Goal: Transaction & Acquisition: Download file/media

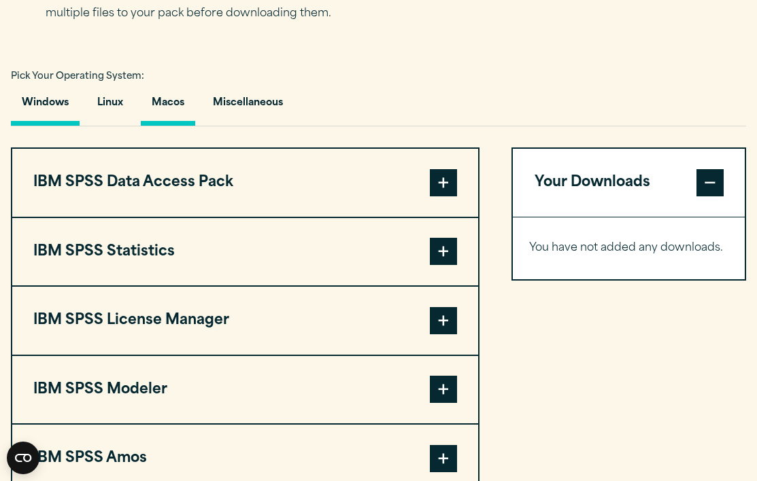
scroll to position [936, 0]
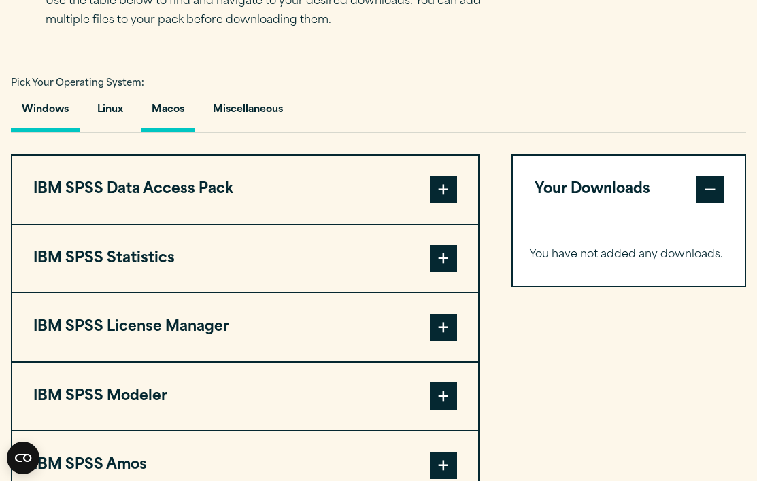
click at [168, 110] on button "Macos" at bounding box center [168, 113] width 54 height 39
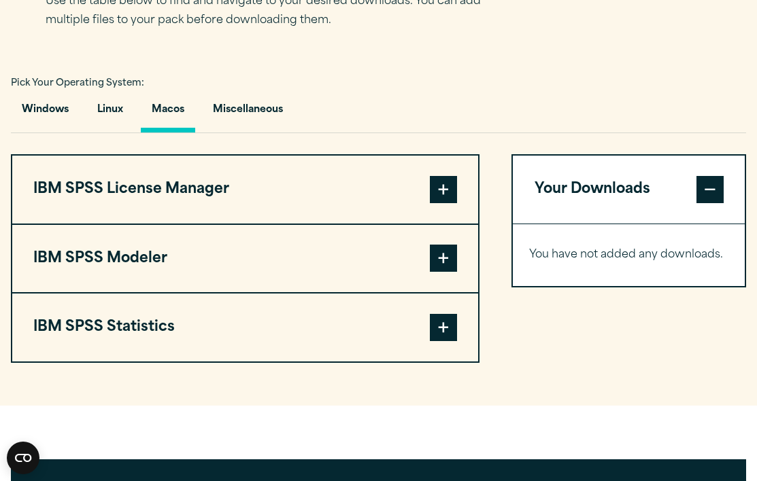
click at [445, 337] on span at bounding box center [443, 327] width 27 height 27
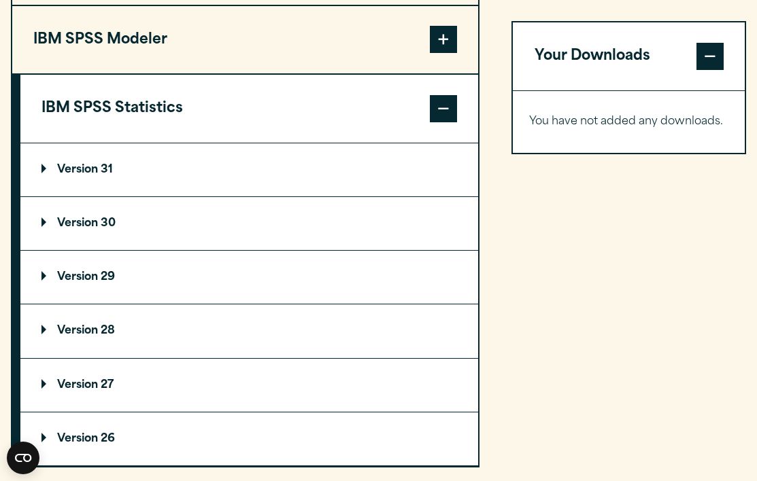
scroll to position [1157, 0]
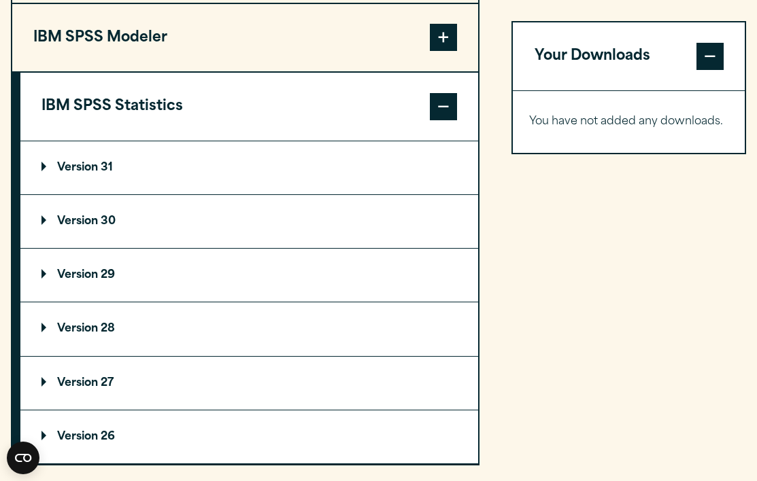
click at [241, 179] on summary "Version 31" at bounding box center [249, 167] width 458 height 53
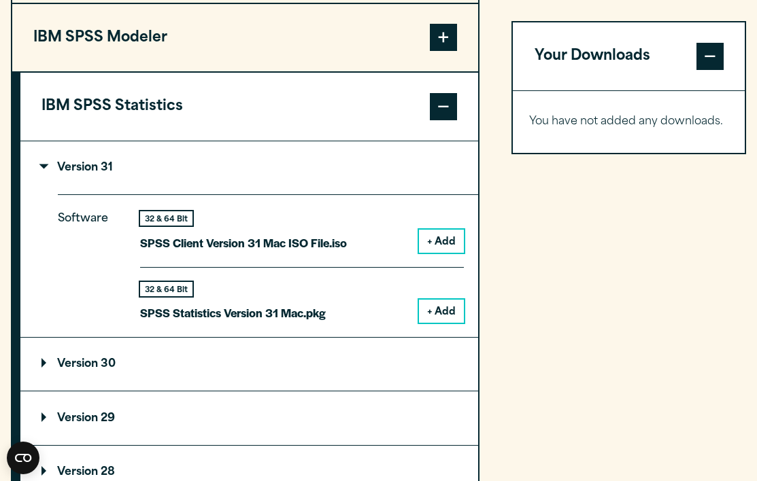
click at [241, 179] on summary "Version 31" at bounding box center [249, 167] width 458 height 53
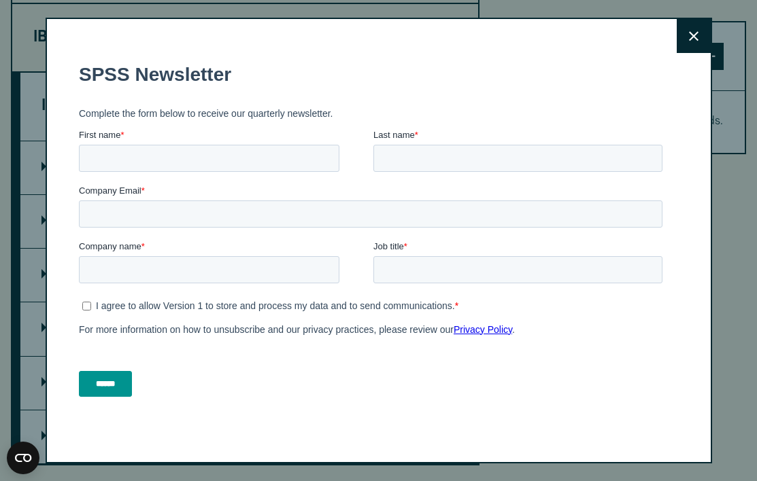
click at [691, 36] on icon at bounding box center [694, 36] width 10 height 10
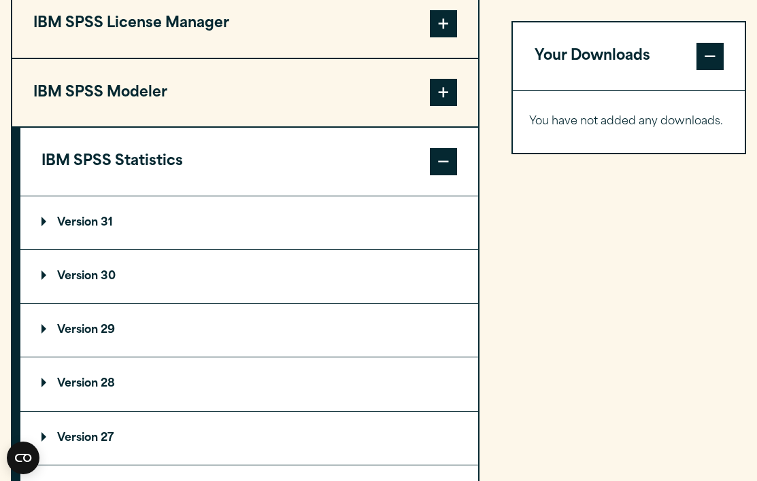
scroll to position [1101, 0]
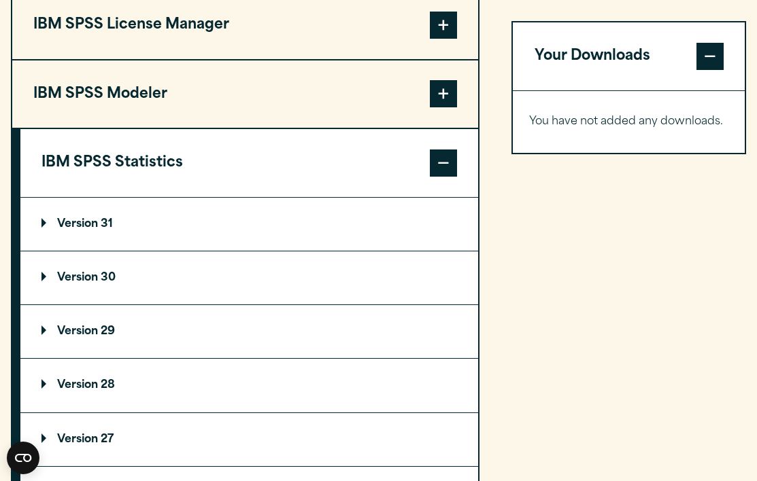
click at [233, 236] on summary "Version 31" at bounding box center [249, 224] width 458 height 53
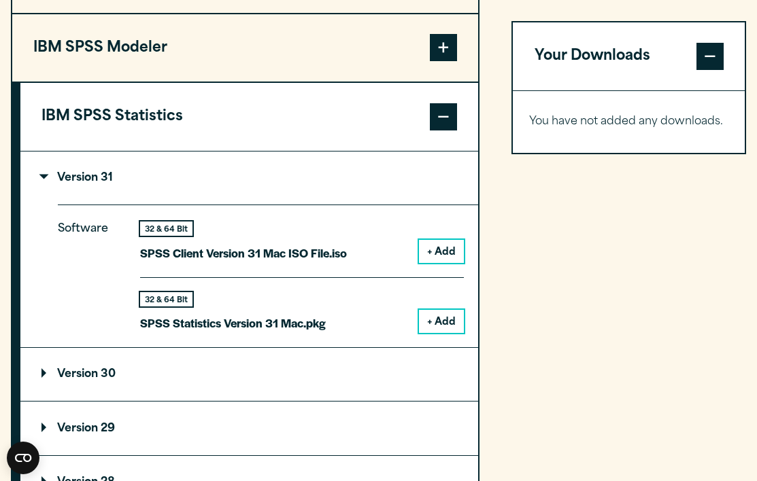
scroll to position [1146, 0]
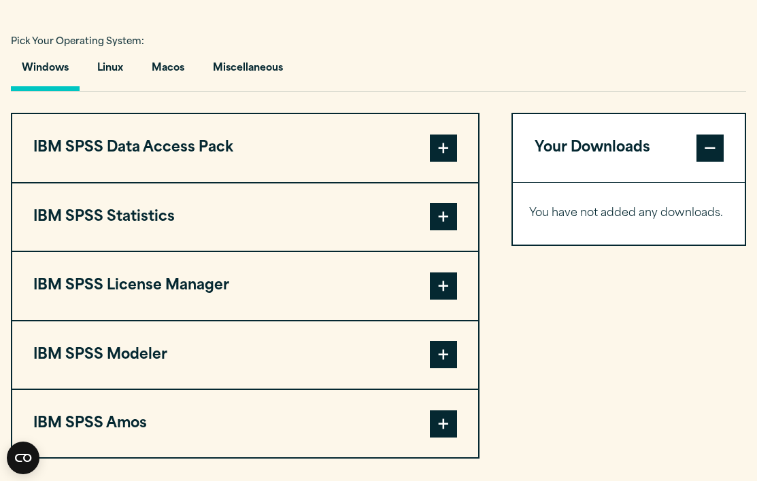
scroll to position [1015, 0]
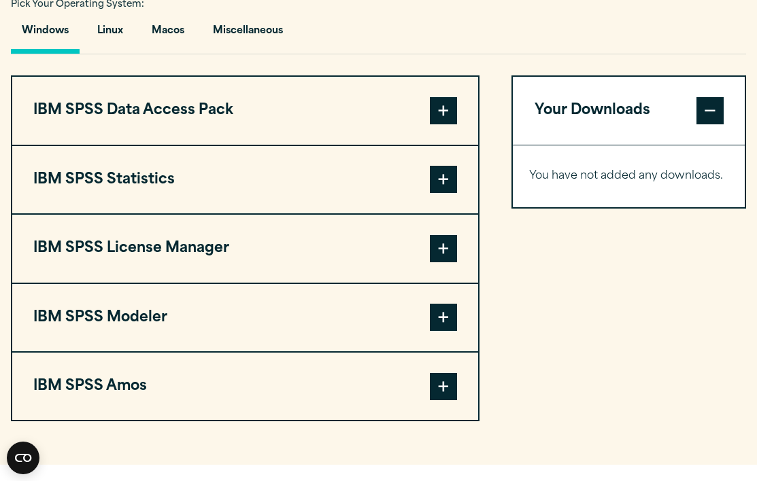
click at [337, 188] on button "IBM SPSS Statistics" at bounding box center [245, 179] width 466 height 67
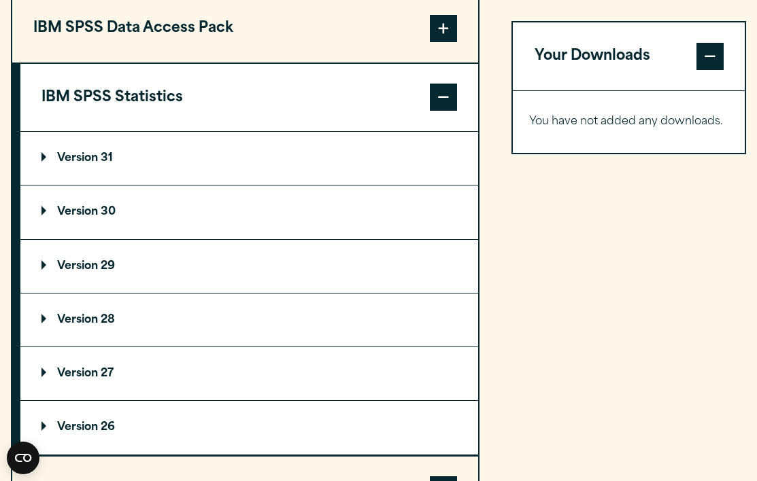
scroll to position [1098, 0]
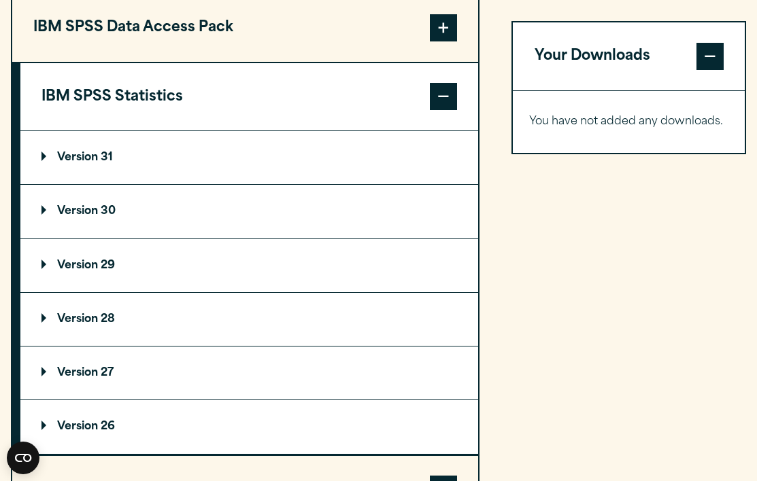
click at [311, 265] on summary "Version 29" at bounding box center [249, 265] width 458 height 53
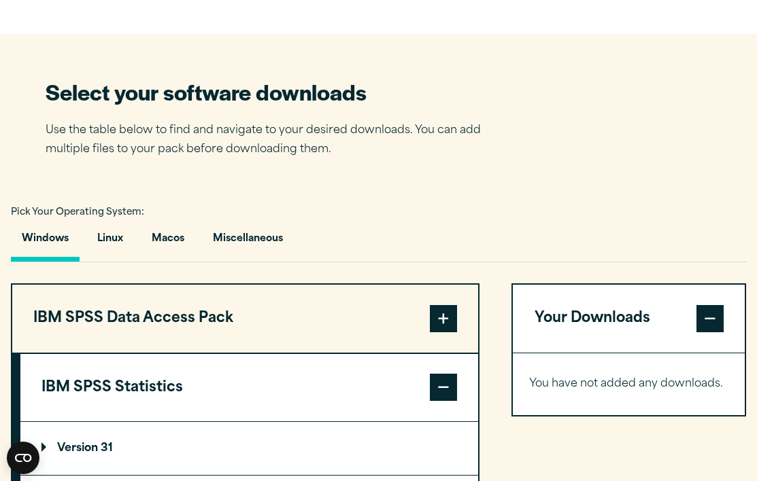
scroll to position [805, 0]
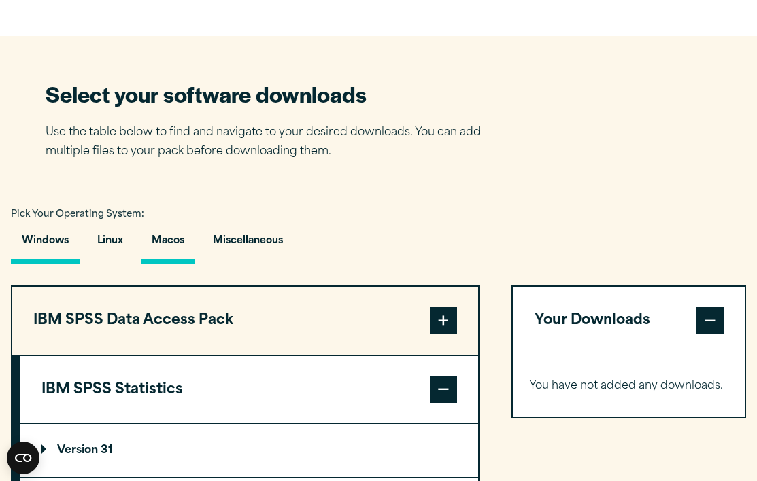
click at [166, 239] on button "Macos" at bounding box center [168, 244] width 54 height 39
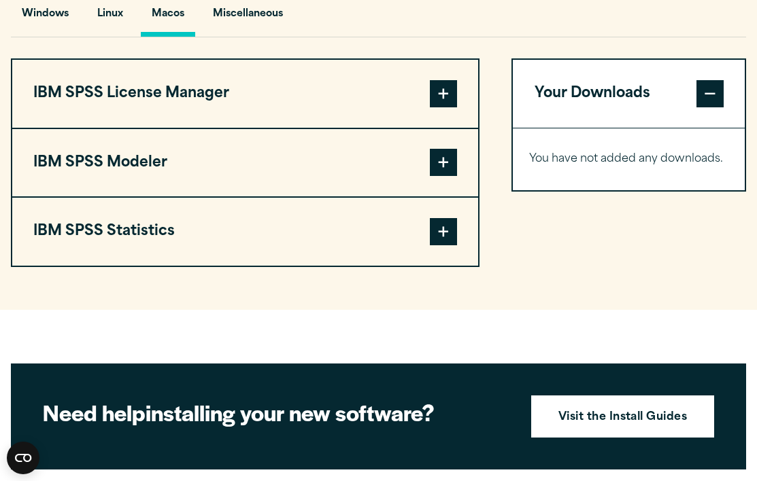
scroll to position [1035, 0]
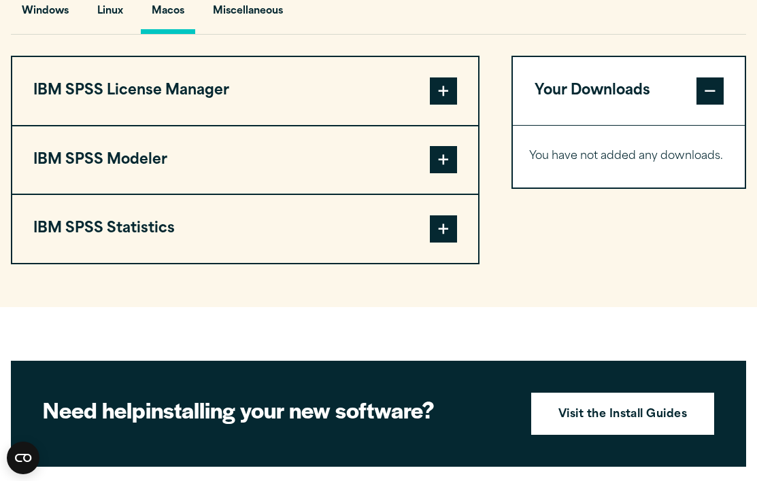
click at [207, 164] on button "IBM SPSS Modeler" at bounding box center [245, 159] width 466 height 67
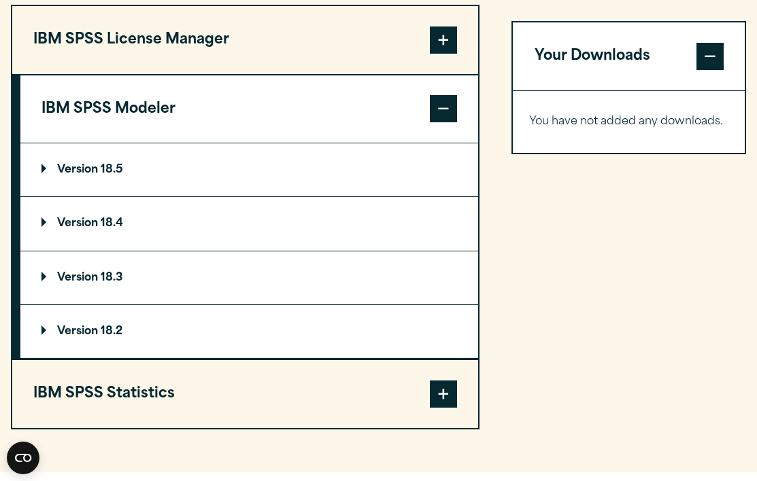
scroll to position [1067, 0]
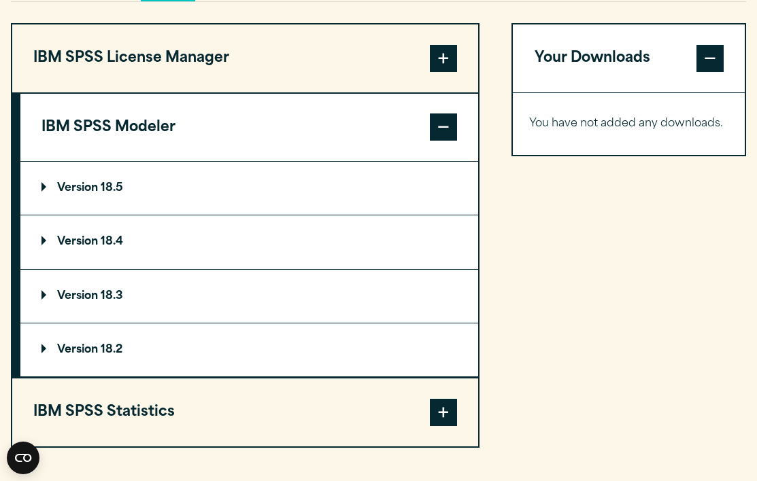
click at [205, 78] on button "IBM SPSS License Manager" at bounding box center [245, 57] width 466 height 67
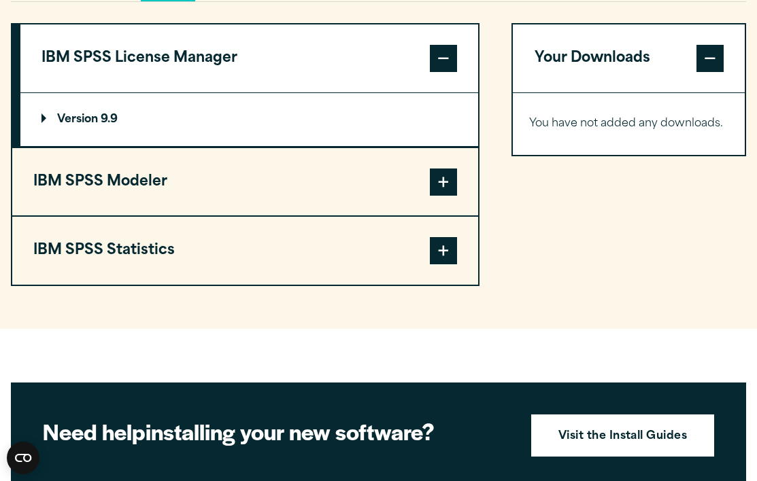
click at [188, 233] on button "IBM SPSS Statistics" at bounding box center [245, 250] width 466 height 67
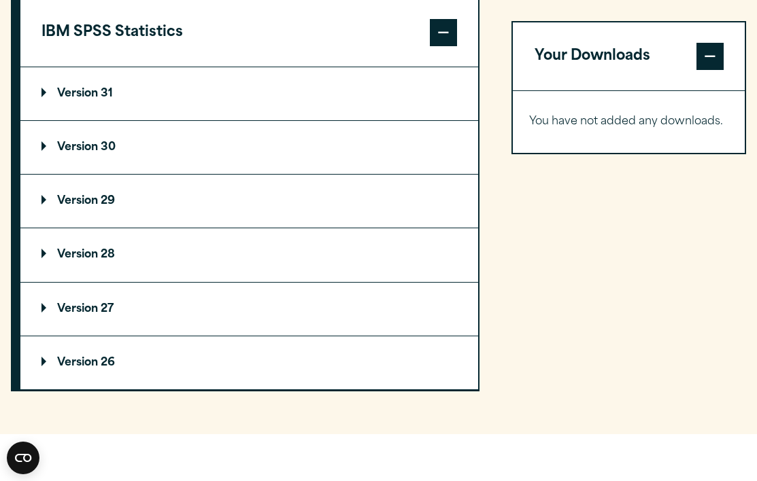
click at [175, 213] on summary "Version 29" at bounding box center [249, 201] width 458 height 53
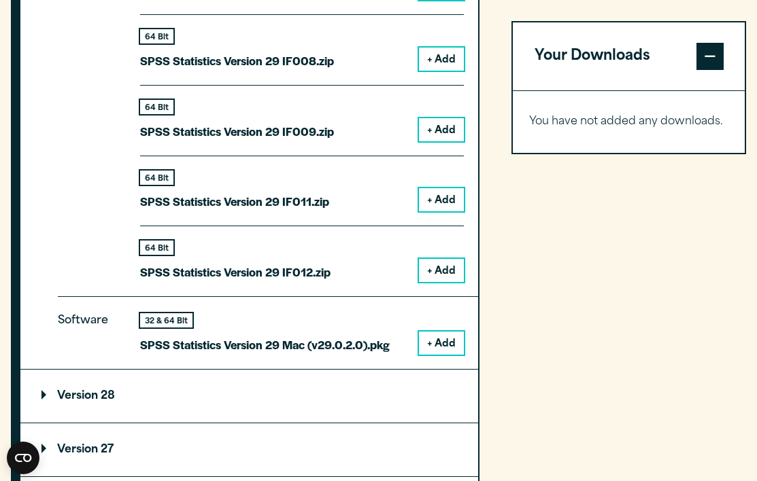
scroll to position [1802, 0]
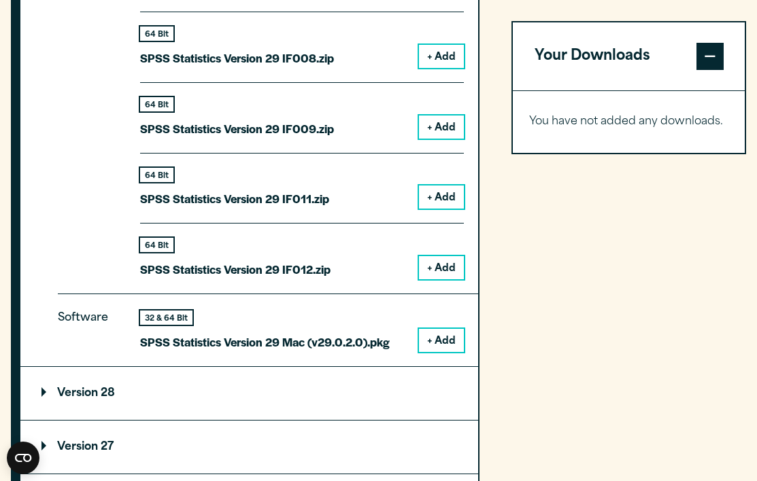
click at [430, 347] on button "+ Add" at bounding box center [441, 340] width 45 height 23
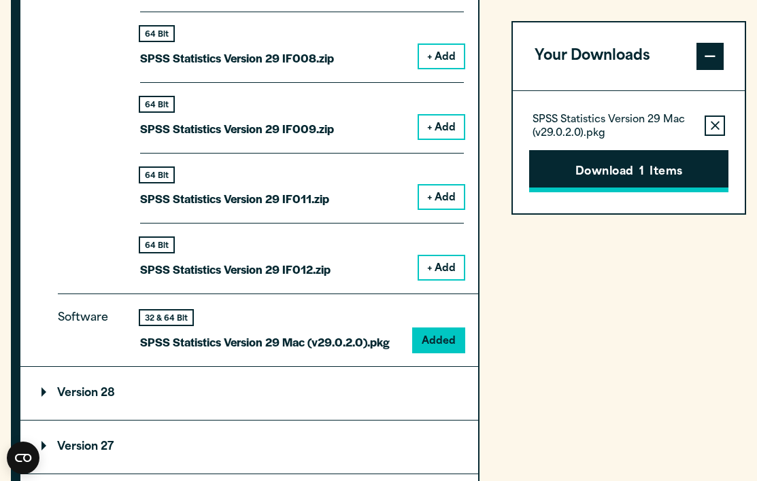
click at [584, 164] on button "Download 1 Items" at bounding box center [628, 171] width 199 height 42
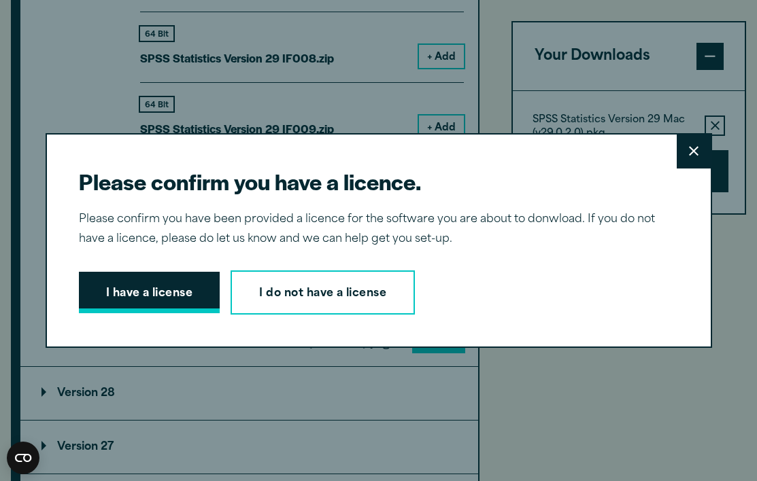
click at [186, 292] on button "I have a license" at bounding box center [149, 293] width 141 height 42
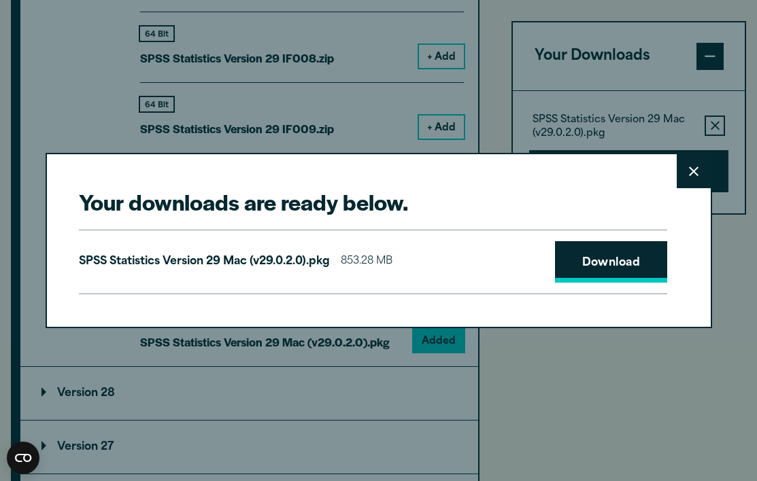
click at [577, 252] on link "Download" at bounding box center [611, 262] width 113 height 42
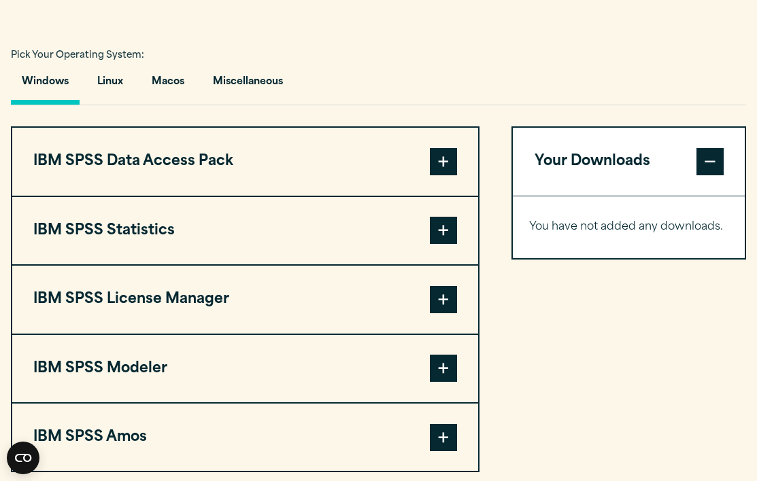
scroll to position [965, 0]
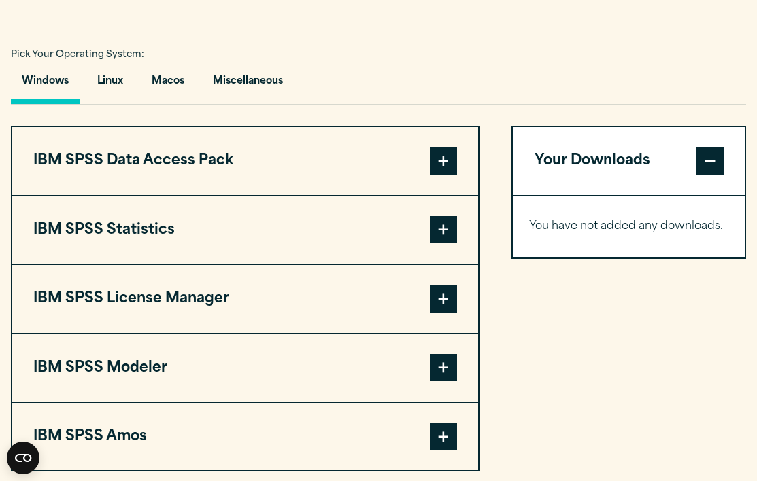
click at [437, 233] on span at bounding box center [443, 229] width 27 height 27
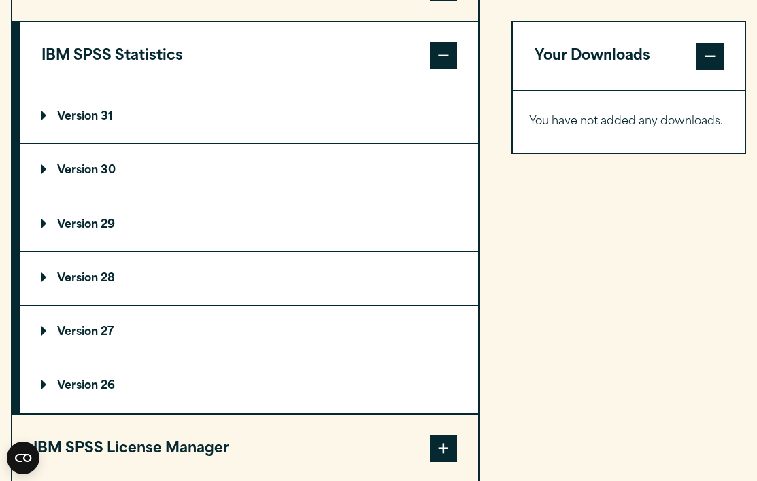
scroll to position [1183, 0]
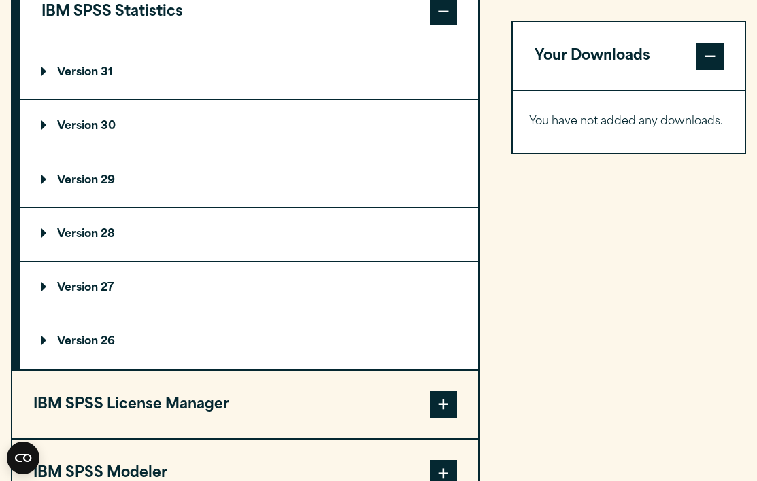
click at [244, 197] on summary "Version 29" at bounding box center [249, 180] width 458 height 53
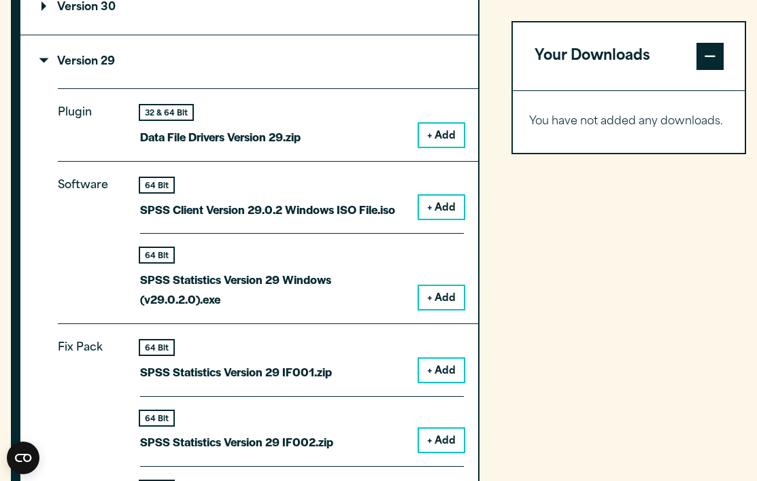
scroll to position [1303, 0]
